Goal: Information Seeking & Learning: Understand process/instructions

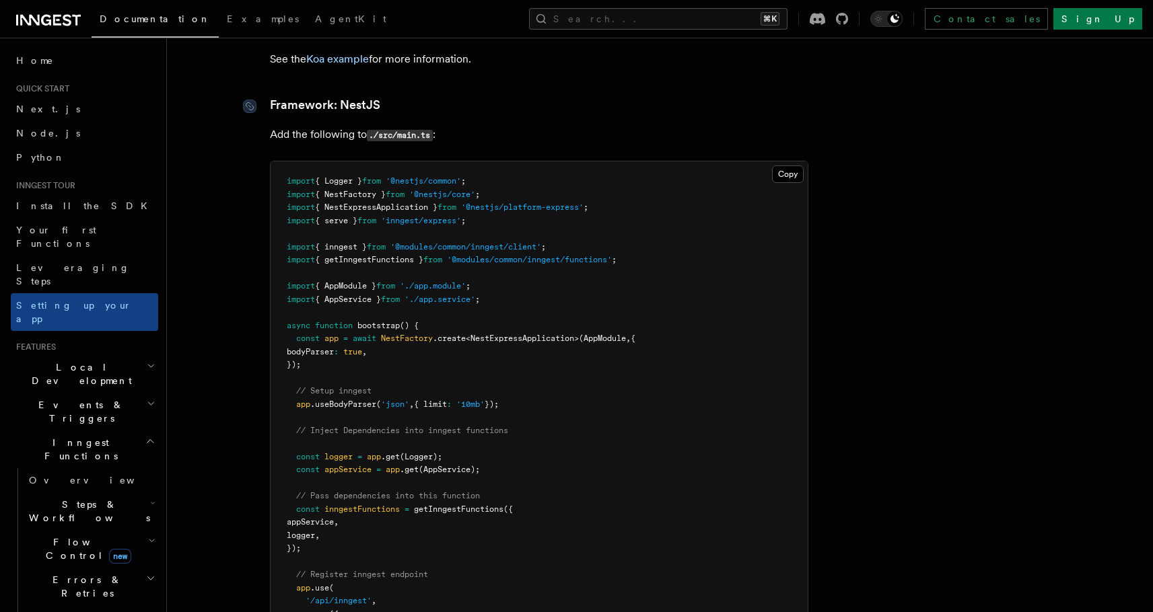
click at [273, 96] on link "Framework: NestJS" at bounding box center [325, 105] width 110 height 19
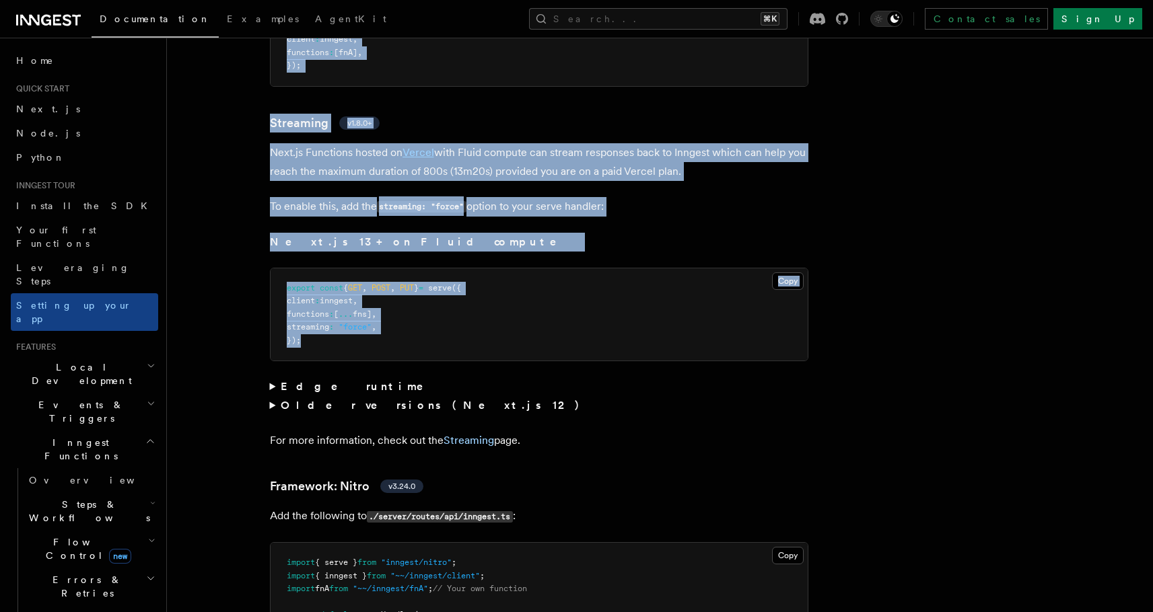
scroll to position [8514, 0]
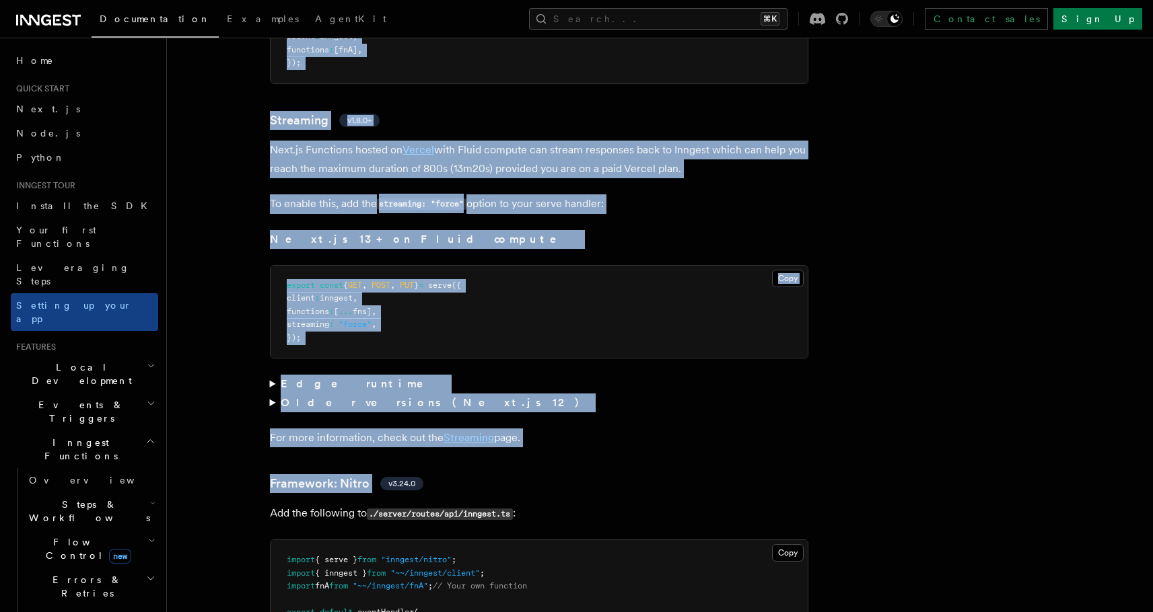
drag, startPoint x: 280, startPoint y: 105, endPoint x: 512, endPoint y: 411, distance: 384.3
click at [283, 378] on strong "Edge runtime" at bounding box center [362, 384] width 162 height 13
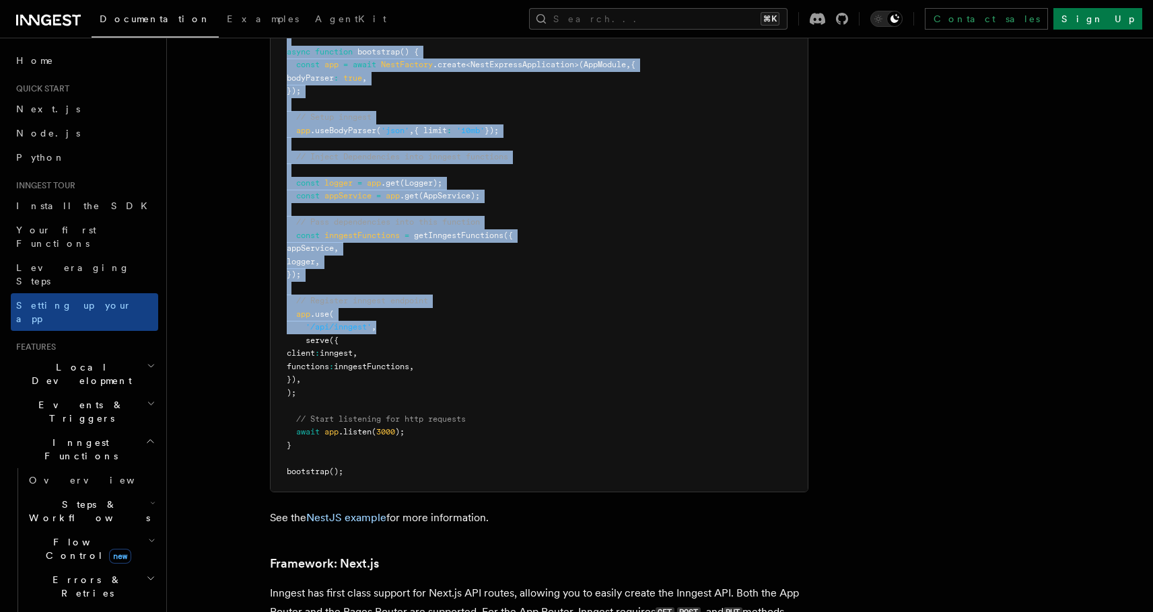
scroll to position [7788, 0]
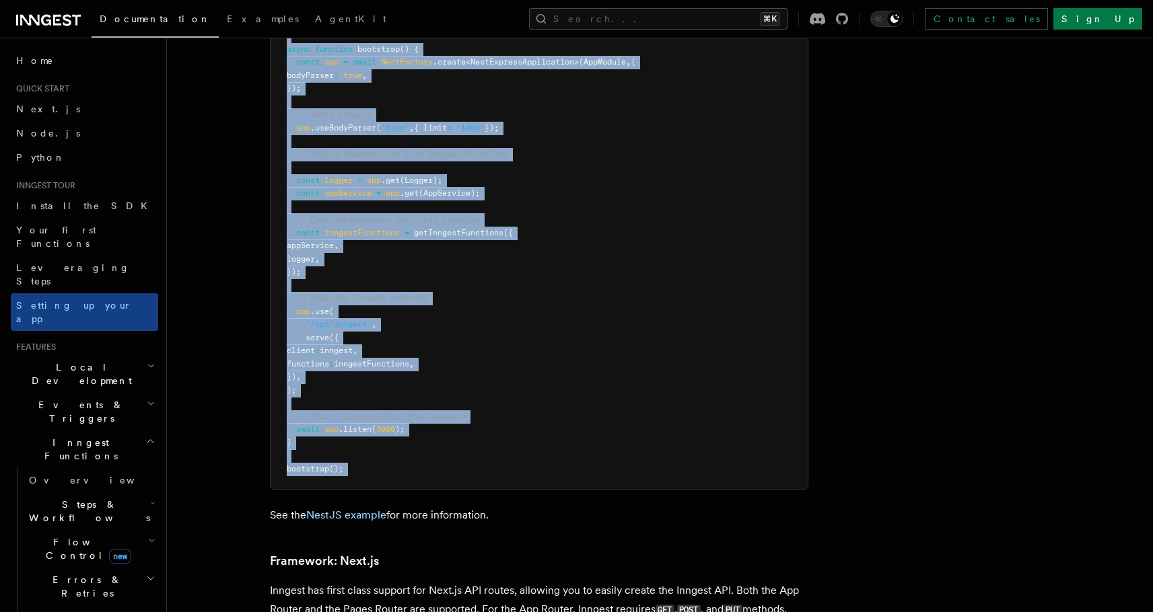
drag, startPoint x: 271, startPoint y: 170, endPoint x: 479, endPoint y: 466, distance: 362.8
copy article "Add the following to ./src/main.ts : Copy Copied import { Logger } from '@nestj…"
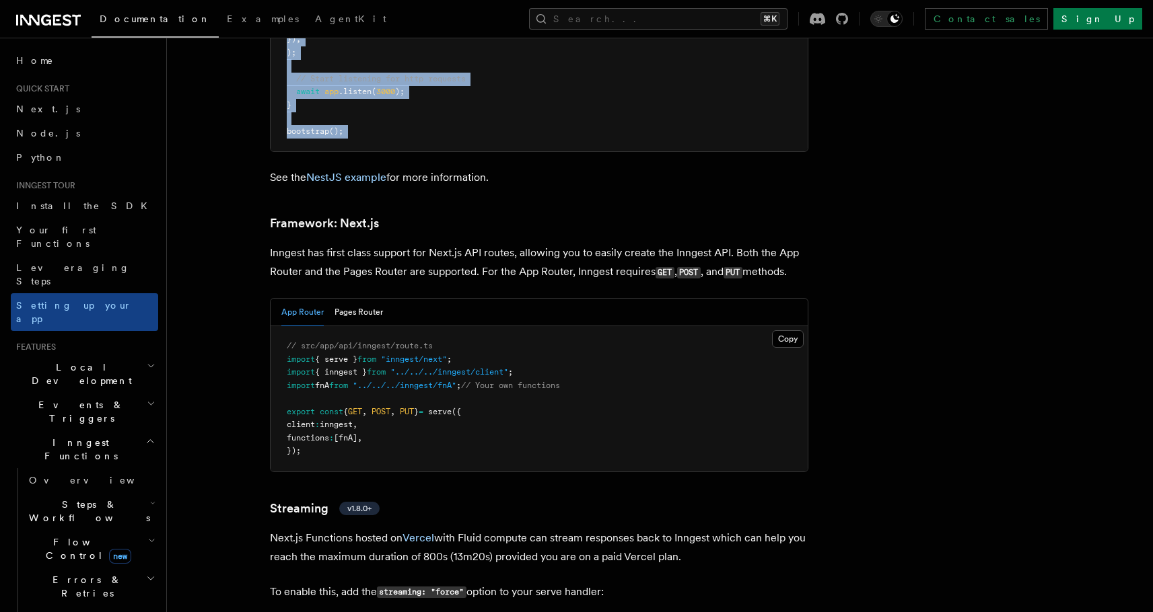
scroll to position [8158, 0]
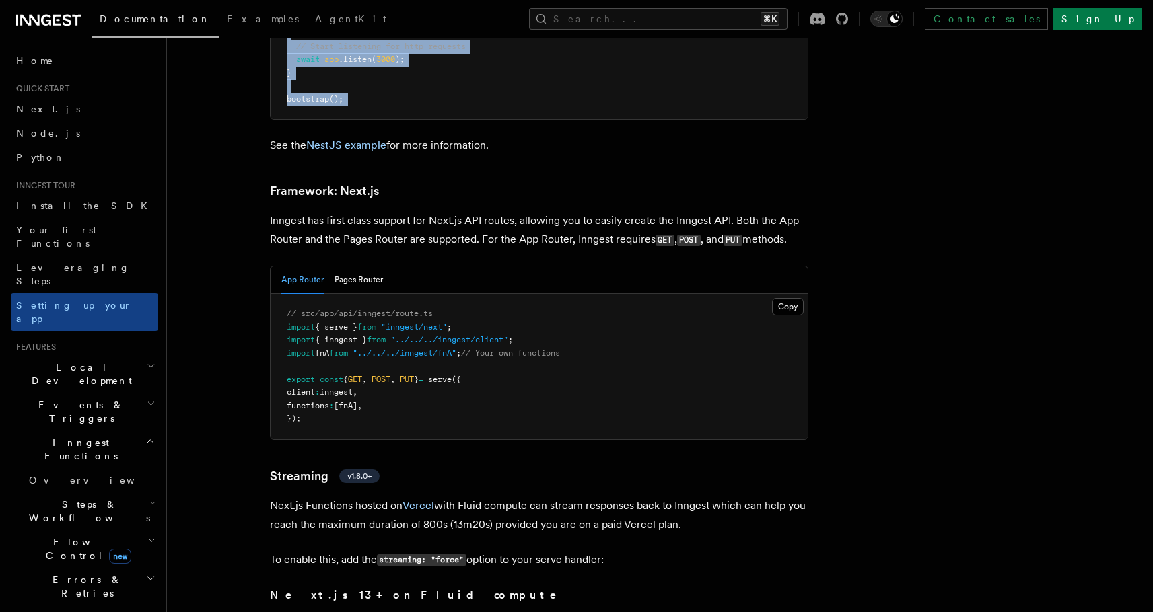
drag, startPoint x: 544, startPoint y: 486, endPoint x: 374, endPoint y: 270, distance: 275.1
drag, startPoint x: 374, startPoint y: 270, endPoint x: 377, endPoint y: 262, distance: 7.9
click at [377, 294] on pre "// src/app/api/inngest/route.ts import { serve } from "inngest/next" ; import {…" at bounding box center [539, 366] width 537 height 145
click at [349, 139] on link "NestJS example" at bounding box center [346, 145] width 80 height 13
